Goal: Information Seeking & Learning: Learn about a topic

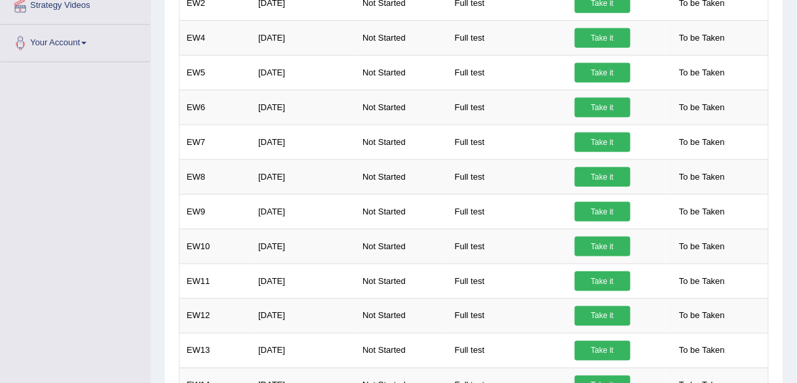
drag, startPoint x: 789, startPoint y: 19, endPoint x: 805, endPoint y: 24, distance: 17.2
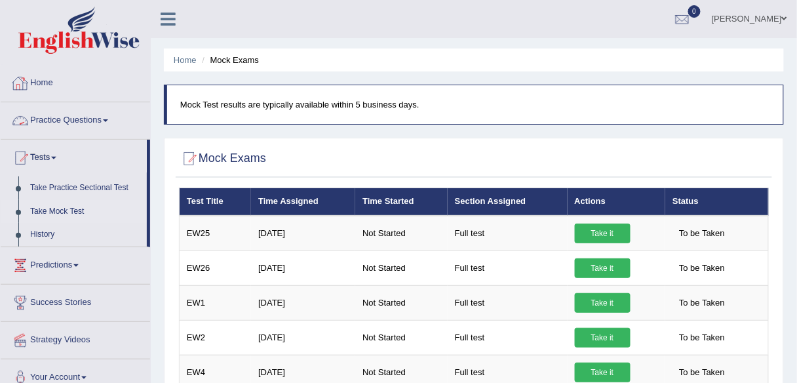
click at [60, 120] on link "Practice Questions" at bounding box center [76, 118] width 150 height 33
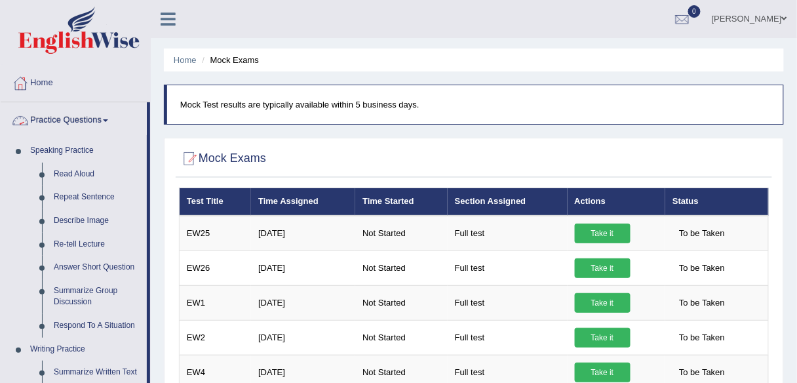
click at [50, 118] on link "Practice Questions" at bounding box center [74, 118] width 146 height 33
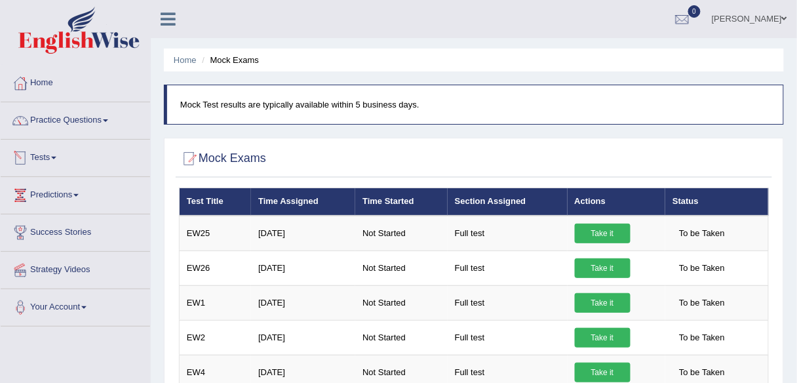
click at [45, 154] on link "Tests" at bounding box center [76, 156] width 150 height 33
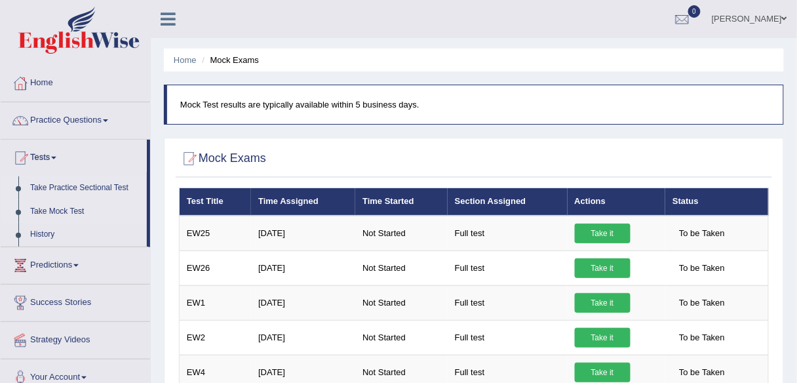
click at [64, 188] on link "Take Practice Sectional Test" at bounding box center [85, 188] width 123 height 24
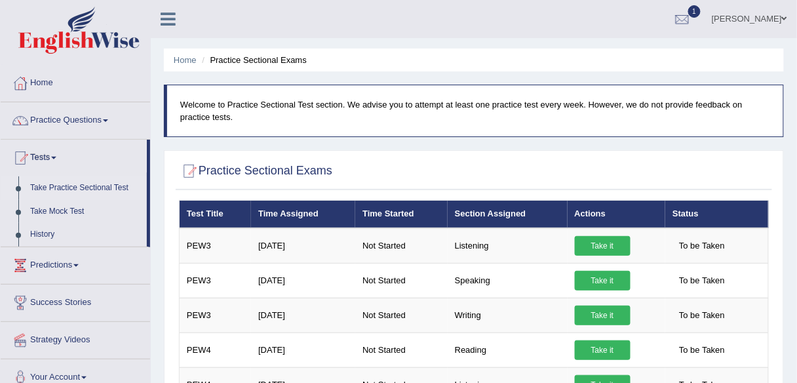
click at [86, 186] on link "Take Practice Sectional Test" at bounding box center [85, 188] width 123 height 24
click at [49, 156] on link "Tests" at bounding box center [74, 156] width 146 height 33
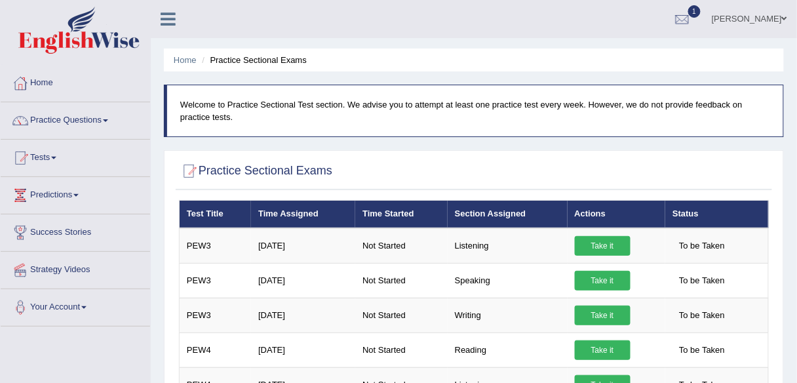
click at [49, 156] on link "Tests" at bounding box center [76, 156] width 150 height 33
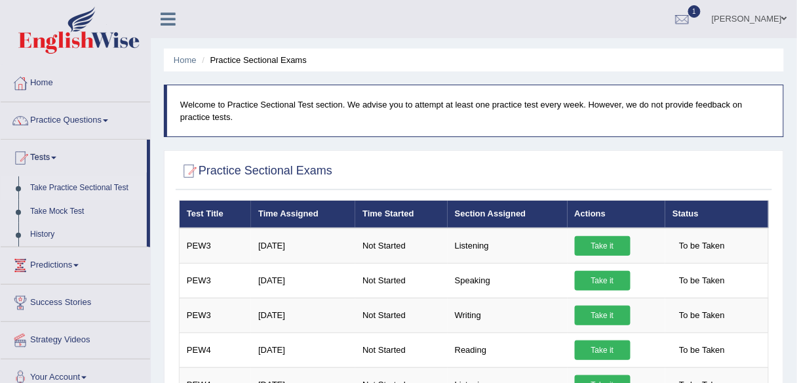
click at [71, 189] on link "Take Practice Sectional Test" at bounding box center [85, 188] width 123 height 24
click at [47, 155] on link "Tests" at bounding box center [74, 156] width 146 height 33
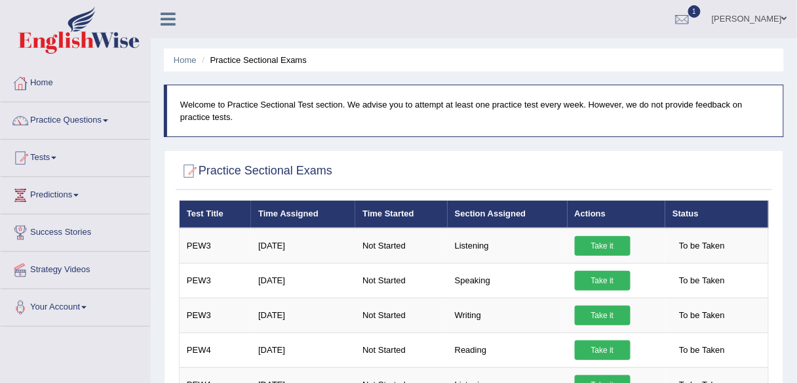
click at [52, 155] on link "Tests" at bounding box center [76, 156] width 150 height 33
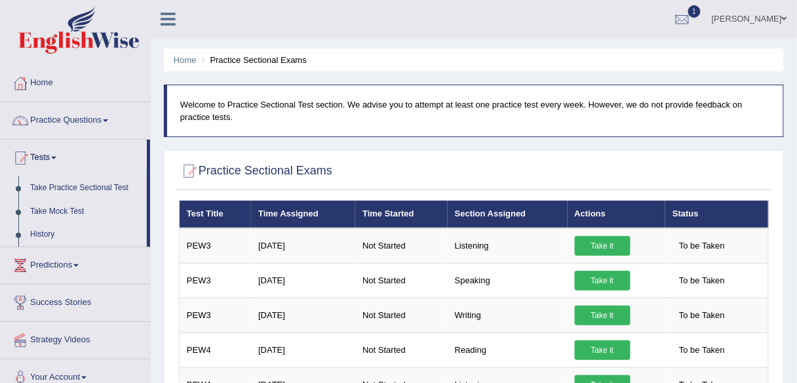
click at [54, 188] on link "Take Practice Sectional Test" at bounding box center [85, 188] width 123 height 24
click at [54, 123] on link "Practice Questions" at bounding box center [76, 118] width 150 height 33
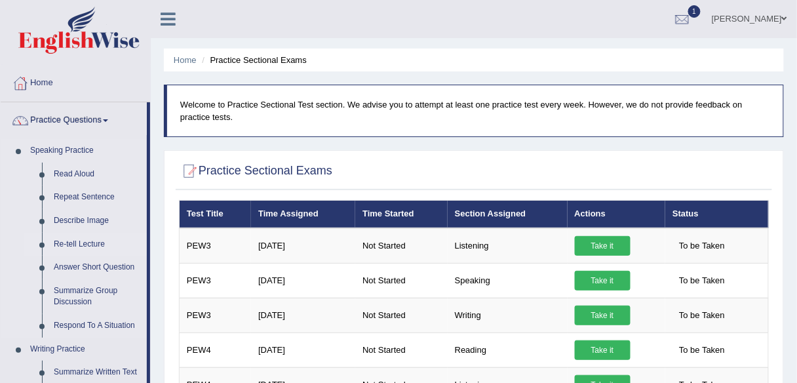
click at [65, 244] on link "Re-tell Lecture" at bounding box center [97, 245] width 99 height 24
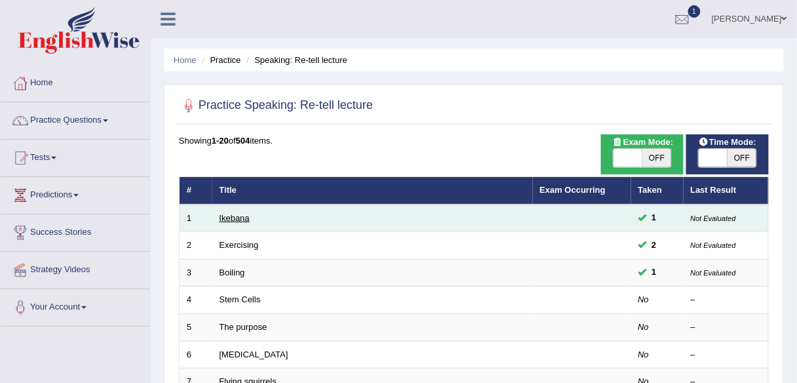
click at [247, 218] on link "Ikebana" at bounding box center [235, 218] width 30 height 10
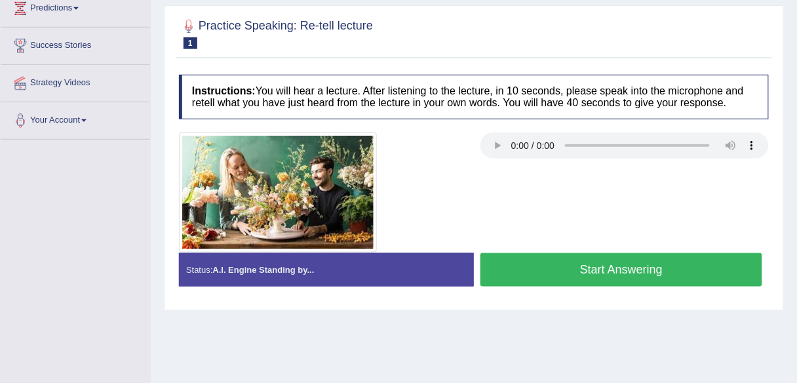
scroll to position [189, 0]
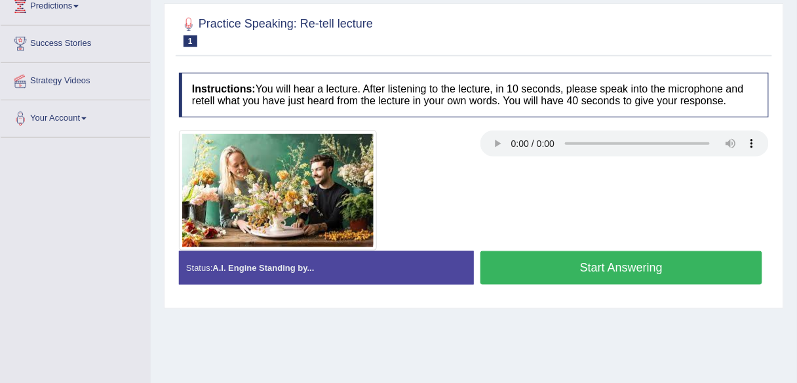
click at [595, 285] on button "Start Answering" at bounding box center [622, 267] width 282 height 33
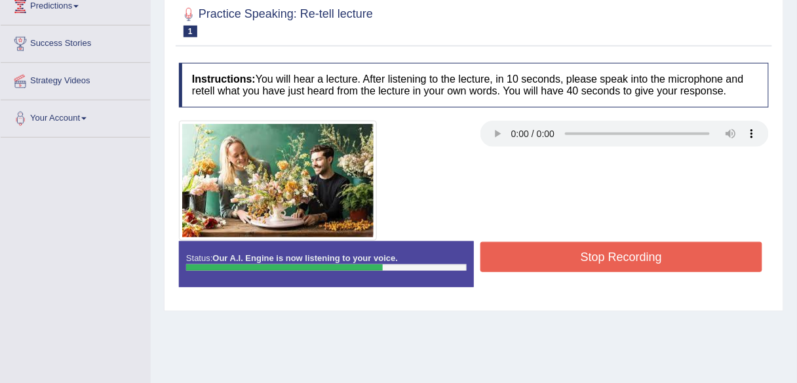
click at [608, 256] on button "Stop Recording" at bounding box center [622, 257] width 282 height 30
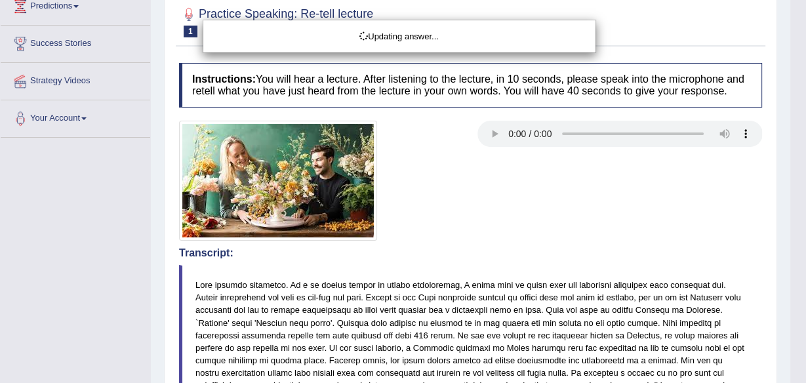
click at [797, 194] on body "Toggle navigation Home Practice Questions Speaking Practice Read Aloud Repeat S…" at bounding box center [403, 2] width 806 height 383
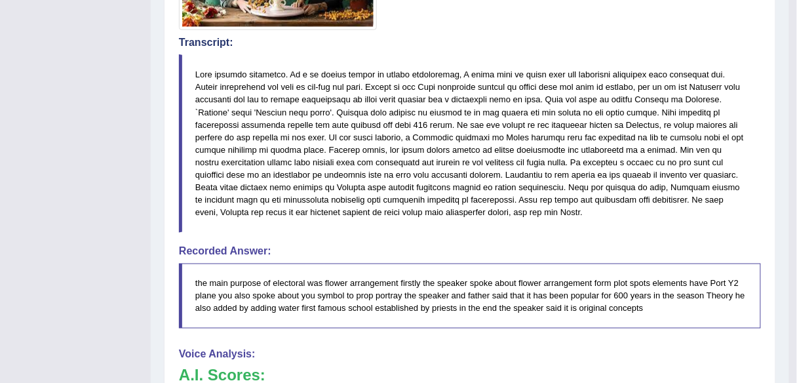
scroll to position [65, 0]
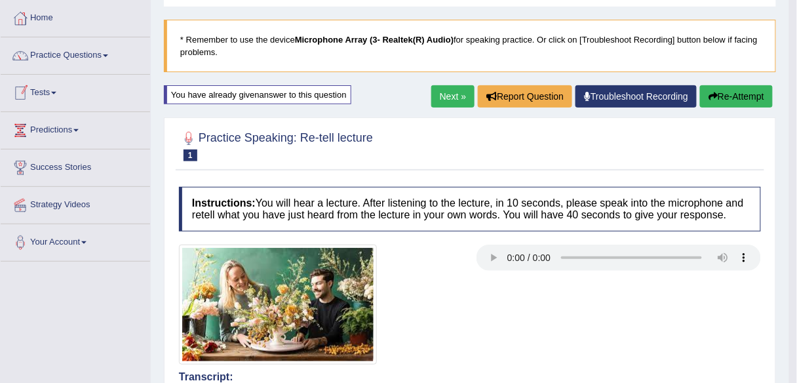
click at [64, 55] on link "Practice Questions" at bounding box center [76, 53] width 150 height 33
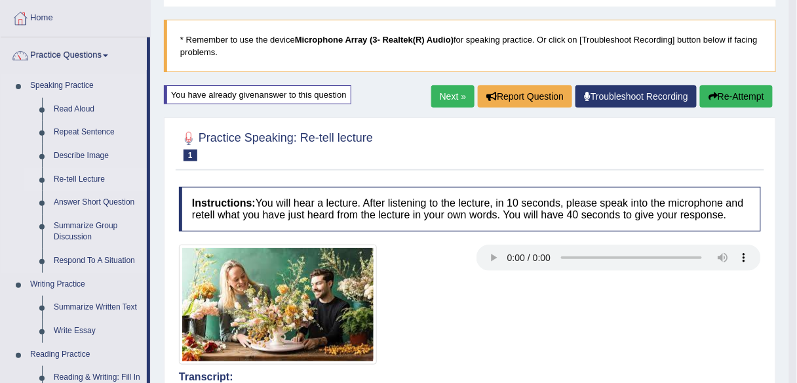
click at [78, 171] on link "Re-tell Lecture" at bounding box center [97, 180] width 99 height 24
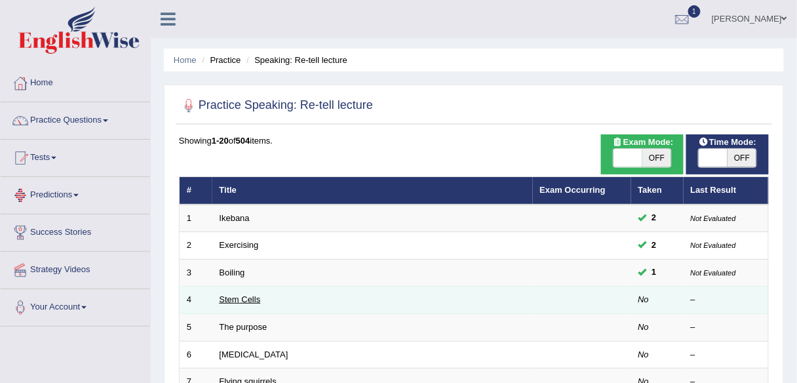
click at [239, 297] on link "Stem Cells" at bounding box center [240, 299] width 41 height 10
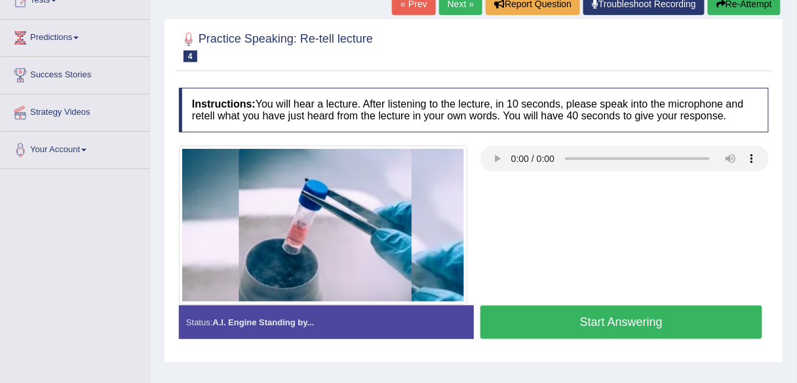
scroll to position [168, 0]
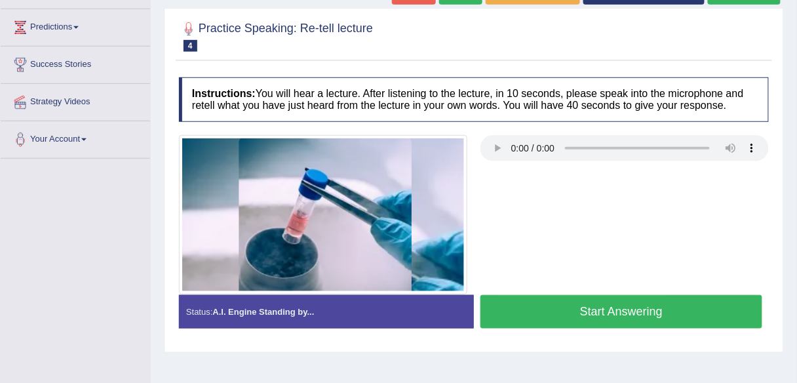
click at [622, 313] on button "Start Answering" at bounding box center [622, 311] width 282 height 33
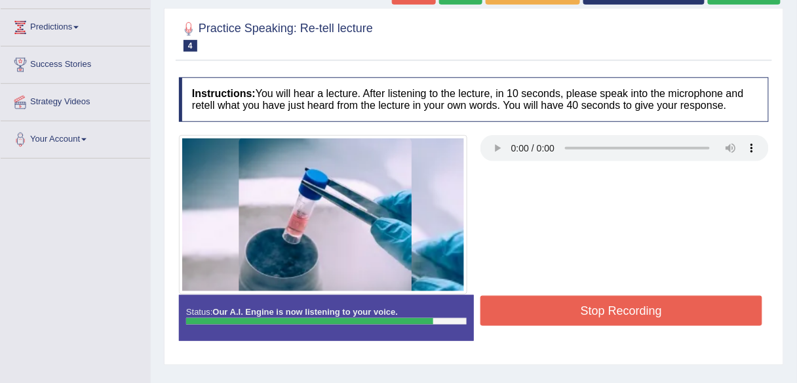
click at [622, 313] on button "Stop Recording" at bounding box center [622, 311] width 282 height 30
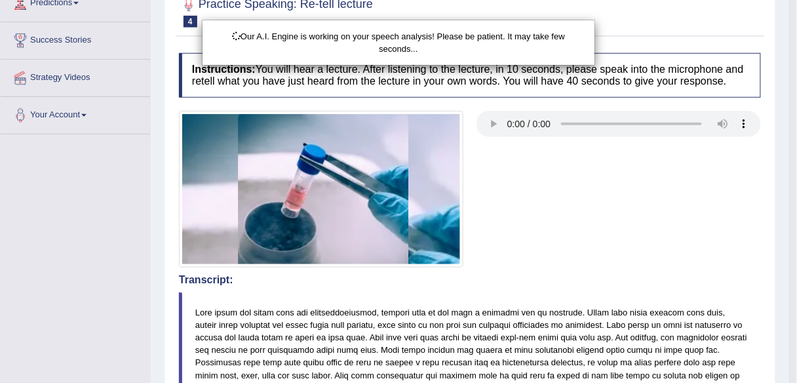
scroll to position [502, 0]
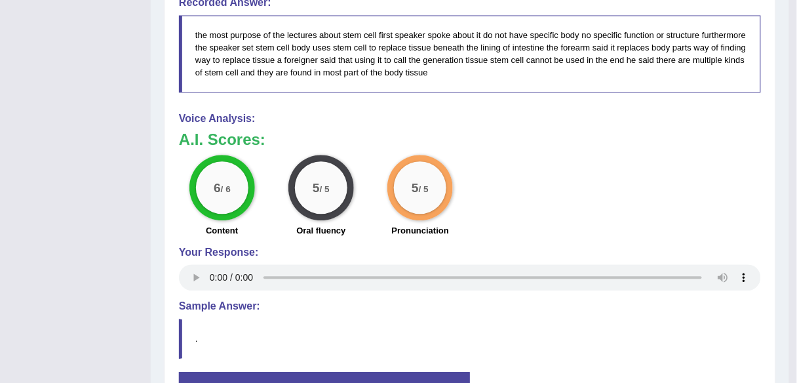
scroll to position [778, 0]
